Goal: Information Seeking & Learning: Learn about a topic

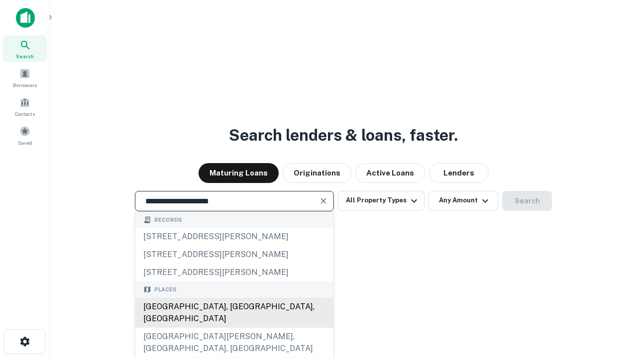
click at [234, 328] on div "[GEOGRAPHIC_DATA], [GEOGRAPHIC_DATA], [GEOGRAPHIC_DATA]" at bounding box center [234, 313] width 198 height 30
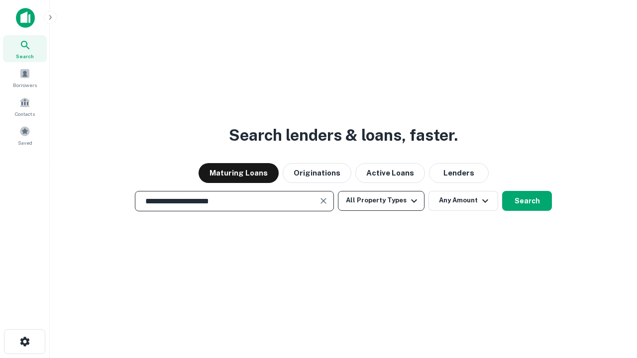
type input "**********"
click at [381, 200] on button "All Property Types" at bounding box center [381, 201] width 87 height 20
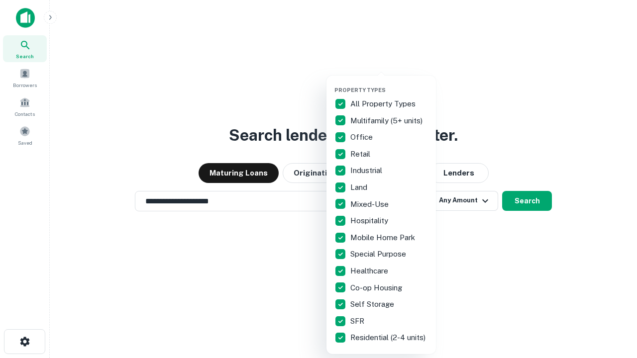
click at [389, 84] on button "button" at bounding box center [388, 84] width 109 height 0
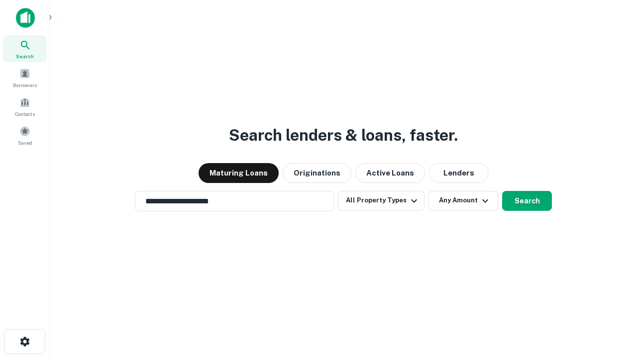
scroll to position [15, 0]
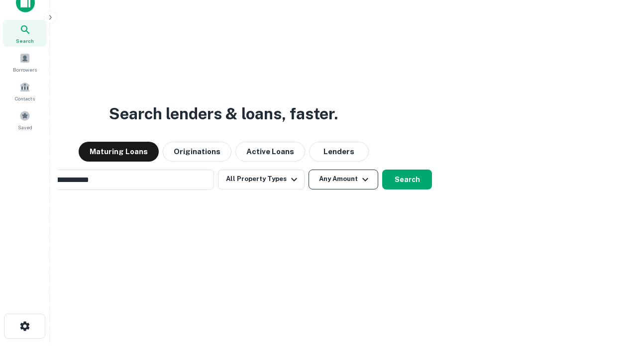
click at [308, 170] on button "Any Amount" at bounding box center [343, 180] width 70 height 20
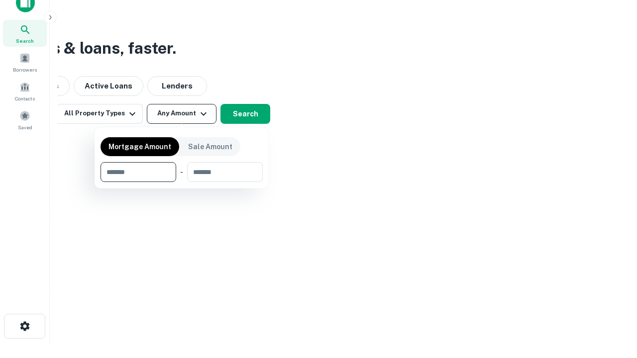
scroll to position [16, 0]
type input "*******"
click at [182, 182] on button "button" at bounding box center [181, 182] width 162 height 0
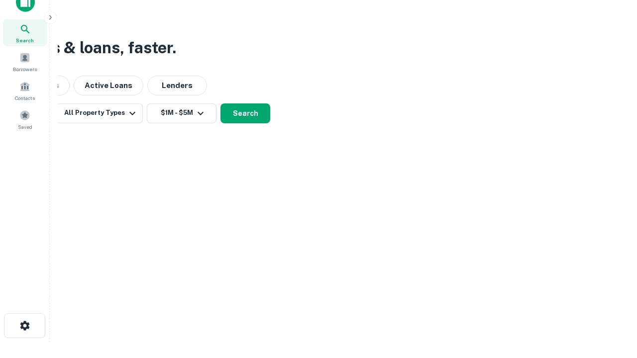
scroll to position [15, 0]
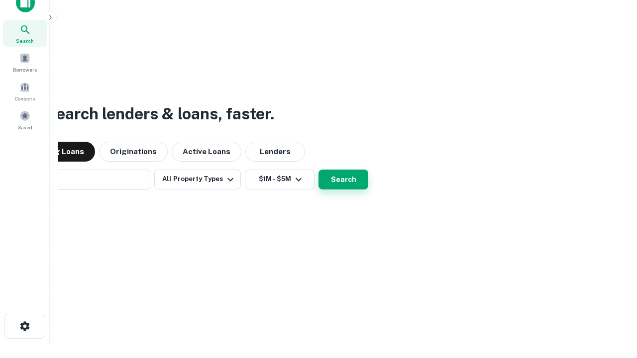
click at [318, 170] on button "Search" at bounding box center [343, 180] width 50 height 20
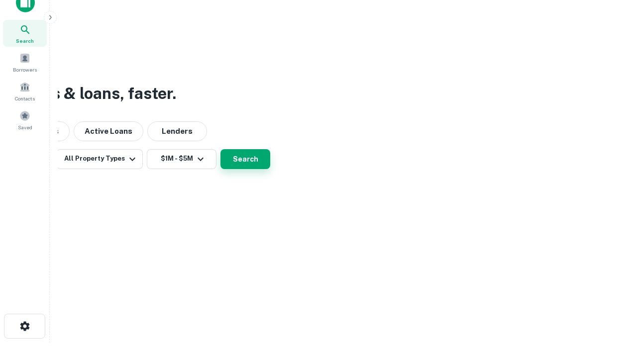
scroll to position [16, 0]
